Goal: Entertainment & Leisure: Consume media (video, audio)

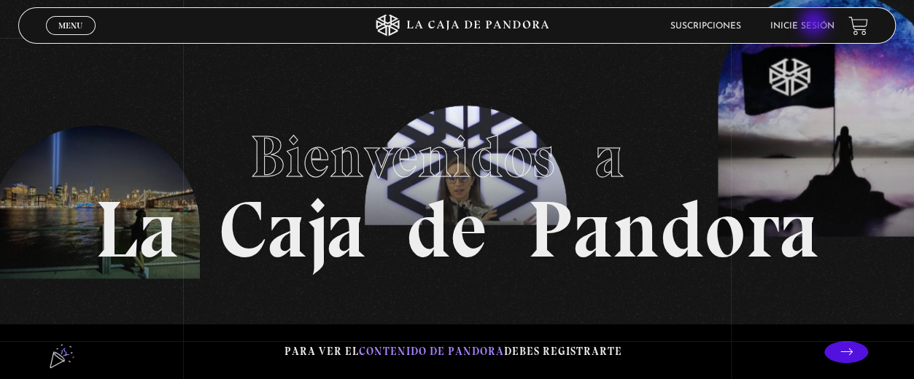
click at [816, 24] on link "Inicie sesión" at bounding box center [802, 26] width 64 height 9
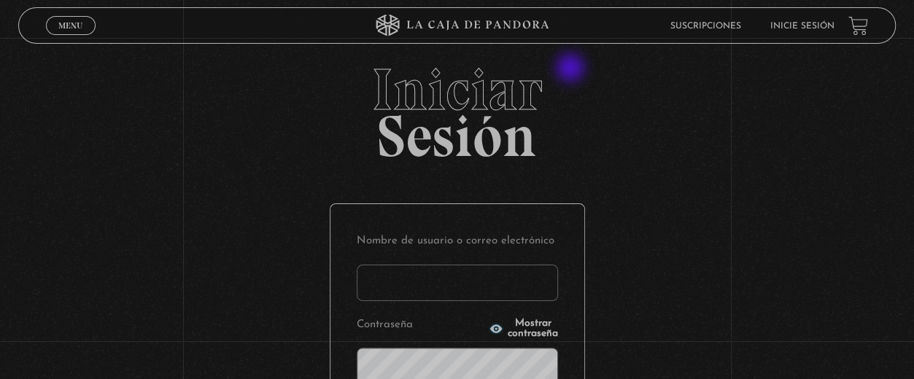
scroll to position [90, 0]
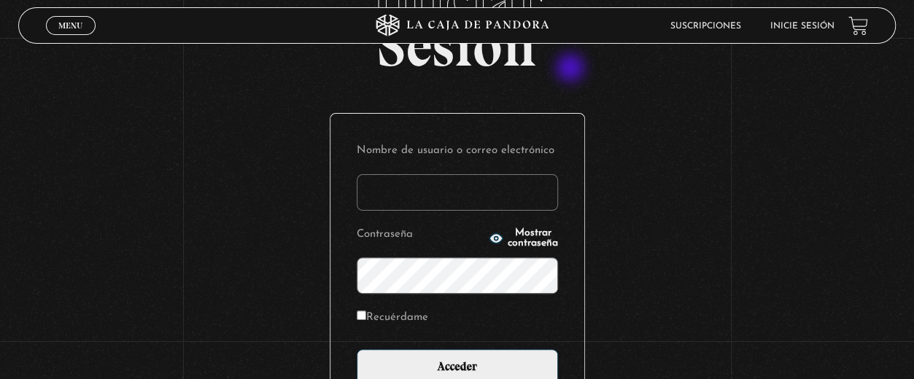
type input "j"
type input "[PERSON_NAME][EMAIL_ADDRESS][DOMAIN_NAME]"
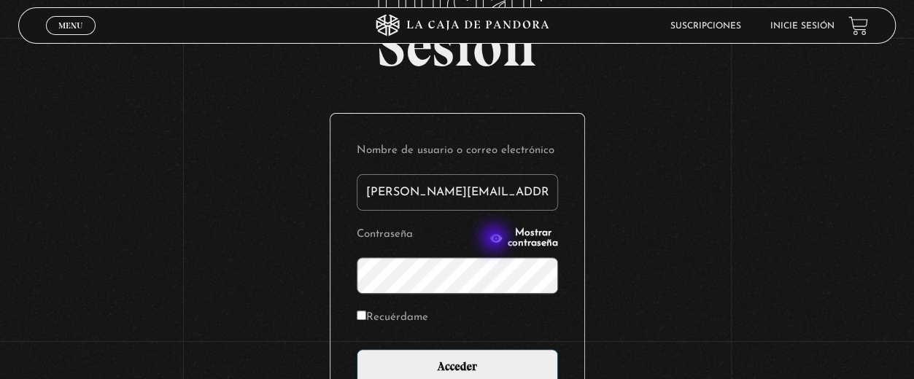
click at [508, 239] on span "Mostrar contraseña" at bounding box center [533, 238] width 50 height 20
click at [357, 349] on input "Acceder" at bounding box center [457, 367] width 201 height 36
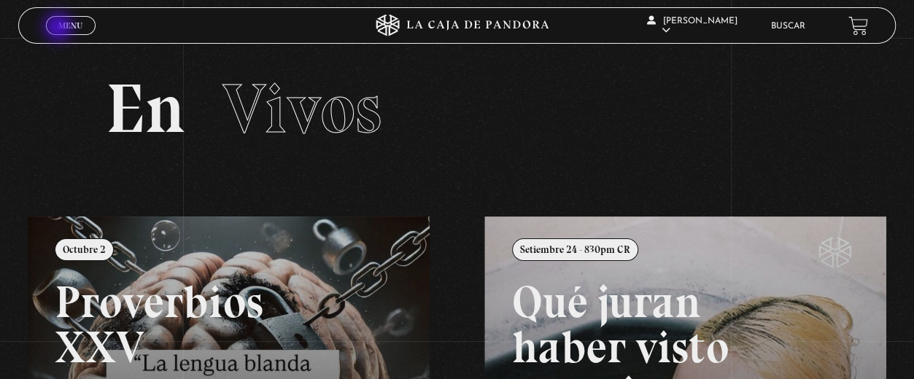
click at [60, 28] on span "Menu" at bounding box center [70, 25] width 24 height 9
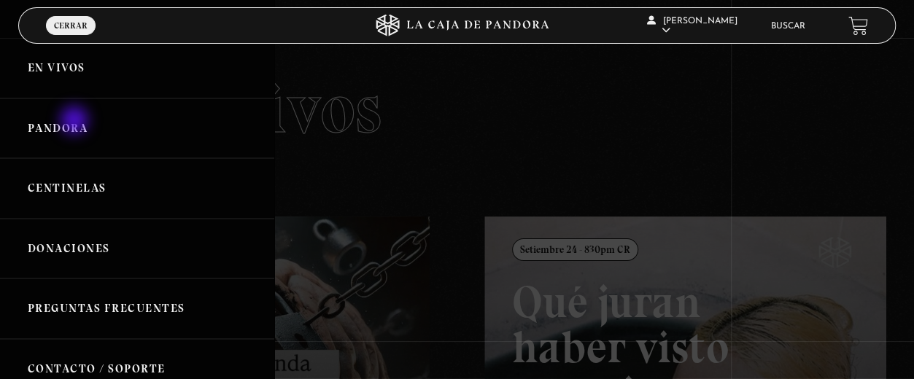
click at [76, 122] on link "Pandora" at bounding box center [137, 128] width 274 height 61
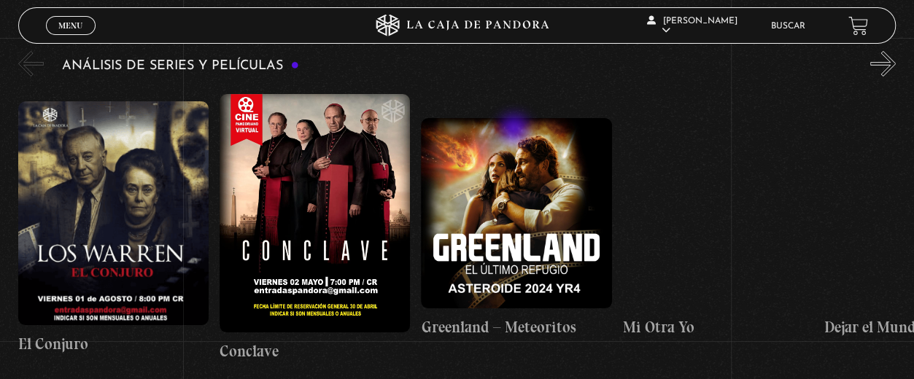
scroll to position [2492, 0]
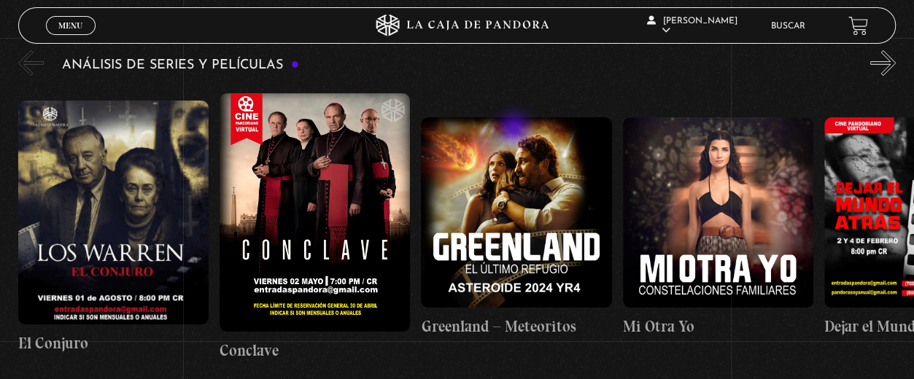
click at [548, 228] on figure at bounding box center [516, 212] width 190 height 190
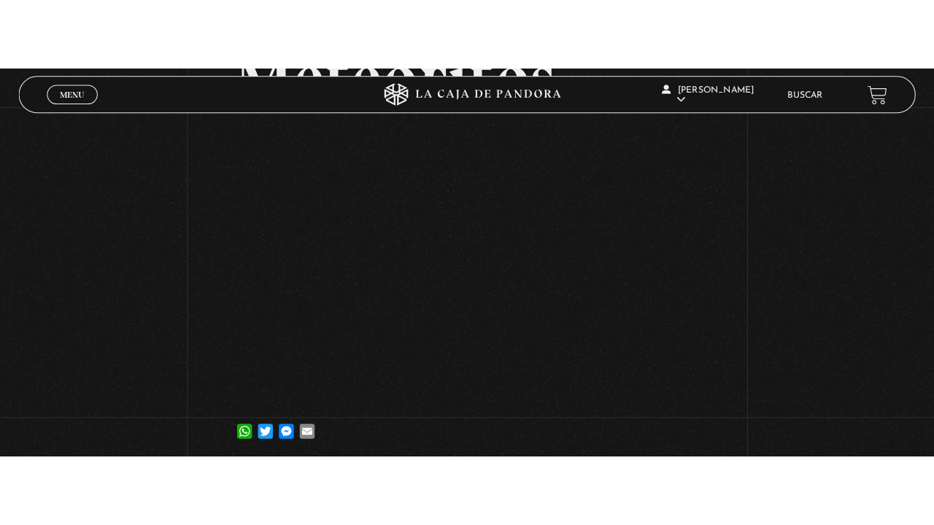
scroll to position [195, 0]
